Goal: Task Accomplishment & Management: Use online tool/utility

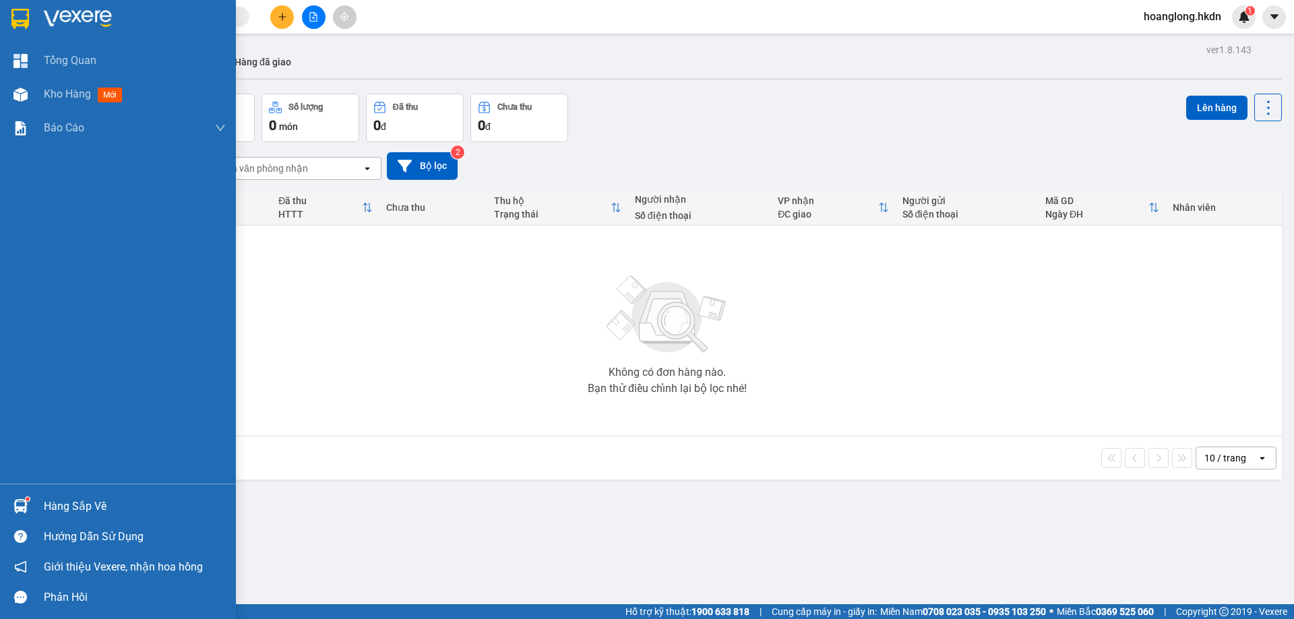
click at [27, 15] on img at bounding box center [20, 19] width 18 height 20
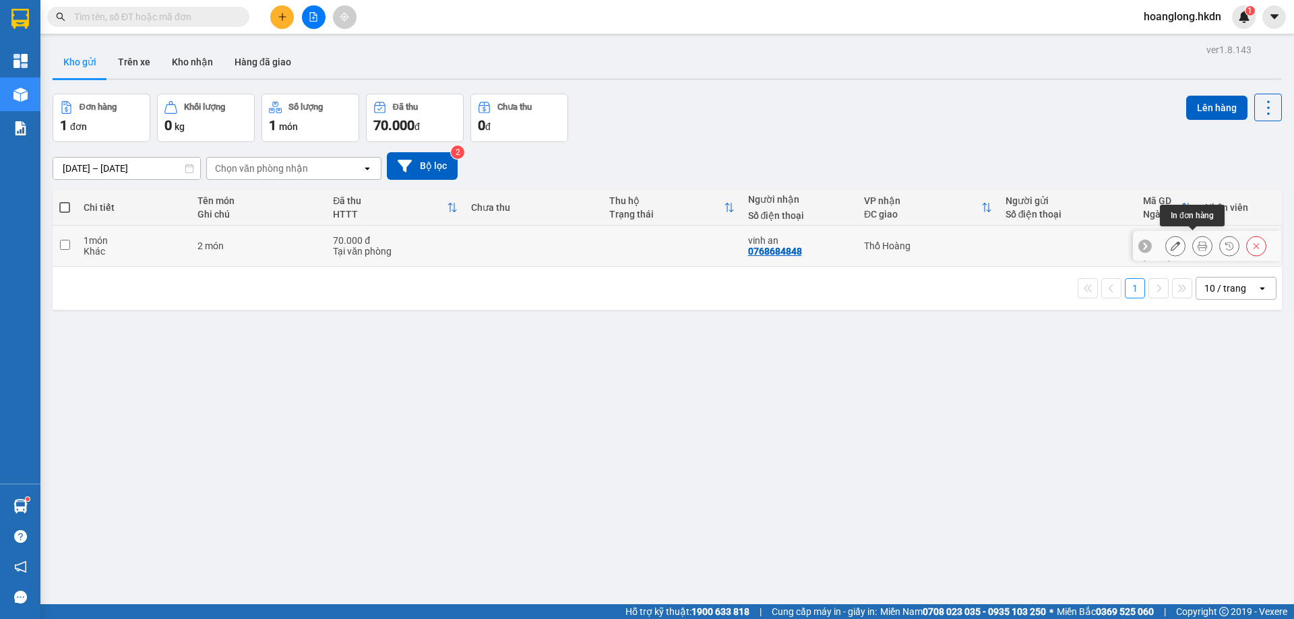
click at [1198, 245] on icon at bounding box center [1202, 245] width 9 height 9
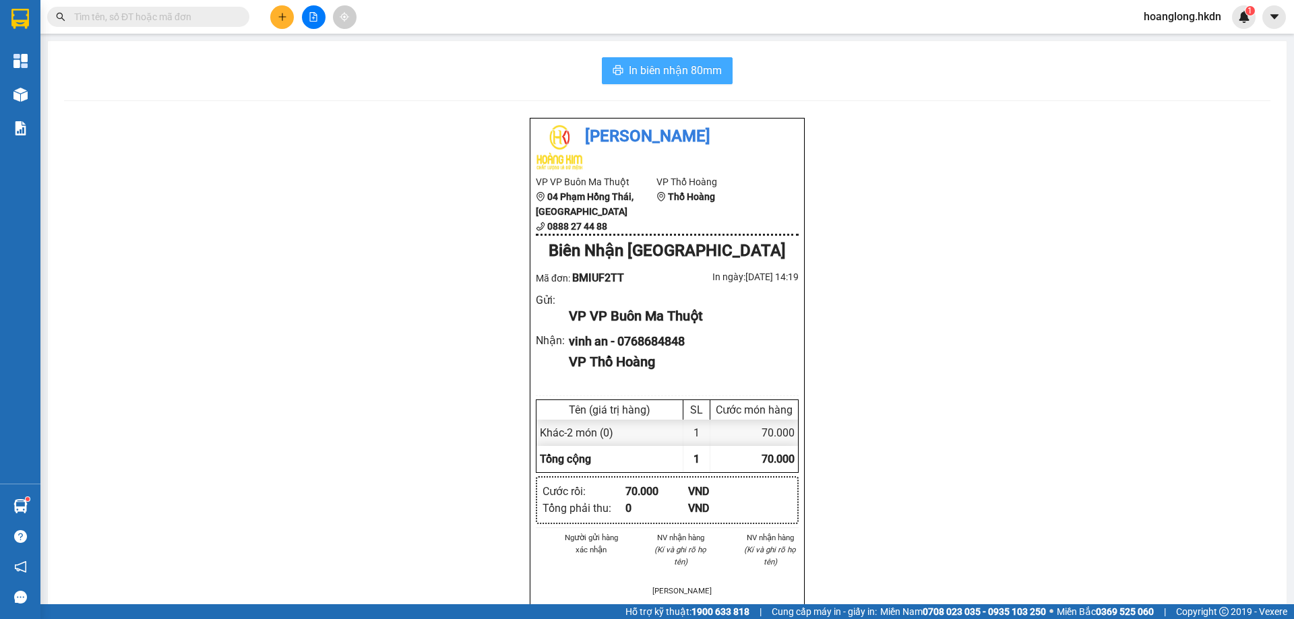
click at [668, 75] on span "In biên nhận 80mm" at bounding box center [675, 70] width 93 height 17
